Goal: Obtain resource: Download file/media

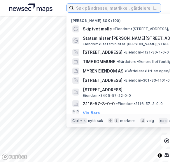
click at [86, 11] on input at bounding box center [117, 8] width 87 height 9
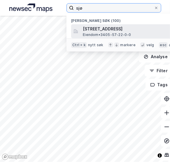
type input "sjø"
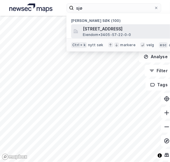
click at [100, 37] on div "[STREET_ADDRESS] • 3405-57-22-0-0" at bounding box center [148, 31] width 154 height 14
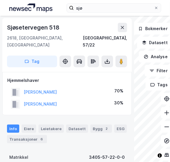
click at [67, 27] on div "Sjøsetervegen 518" at bounding box center [67, 27] width 120 height 9
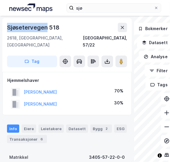
drag, startPoint x: 47, startPoint y: 27, endPoint x: 3, endPoint y: 27, distance: 44.1
click at [3, 27] on div "[STREET_ADDRESS]" at bounding box center [67, 45] width 130 height 54
copy div "Sjøsetervegen"
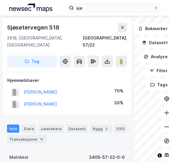
click at [13, 39] on div "2618, [GEOGRAPHIC_DATA], [GEOGRAPHIC_DATA]" at bounding box center [45, 41] width 76 height 14
copy div "2618"
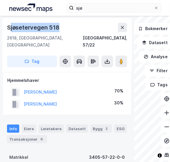
drag, startPoint x: 71, startPoint y: 29, endPoint x: 10, endPoint y: 28, distance: 61.0
click at [10, 28] on div "Sjøsetervegen 518" at bounding box center [67, 27] width 120 height 9
click at [10, 28] on div "Sjøsetervegen 518" at bounding box center [34, 27] width 54 height 9
drag, startPoint x: 7, startPoint y: 27, endPoint x: 79, endPoint y: 29, distance: 72.1
click at [79, 29] on div "Sjøsetervegen 518" at bounding box center [67, 27] width 120 height 9
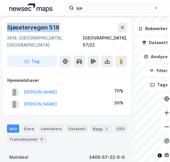
copy div "Sjøsetervegen 518"
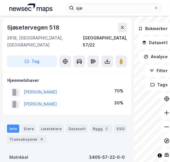
click at [111, 72] on div "Hjemmelshaver [PERSON_NAME] 70% [PERSON_NAME] 30%" at bounding box center [67, 93] width 130 height 43
click at [109, 58] on icon at bounding box center [107, 61] width 6 height 6
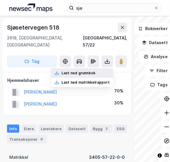
click at [93, 68] on div "Last ned grunnbok" at bounding box center [82, 72] width 62 height 9
